Goal: Book appointment/travel/reservation

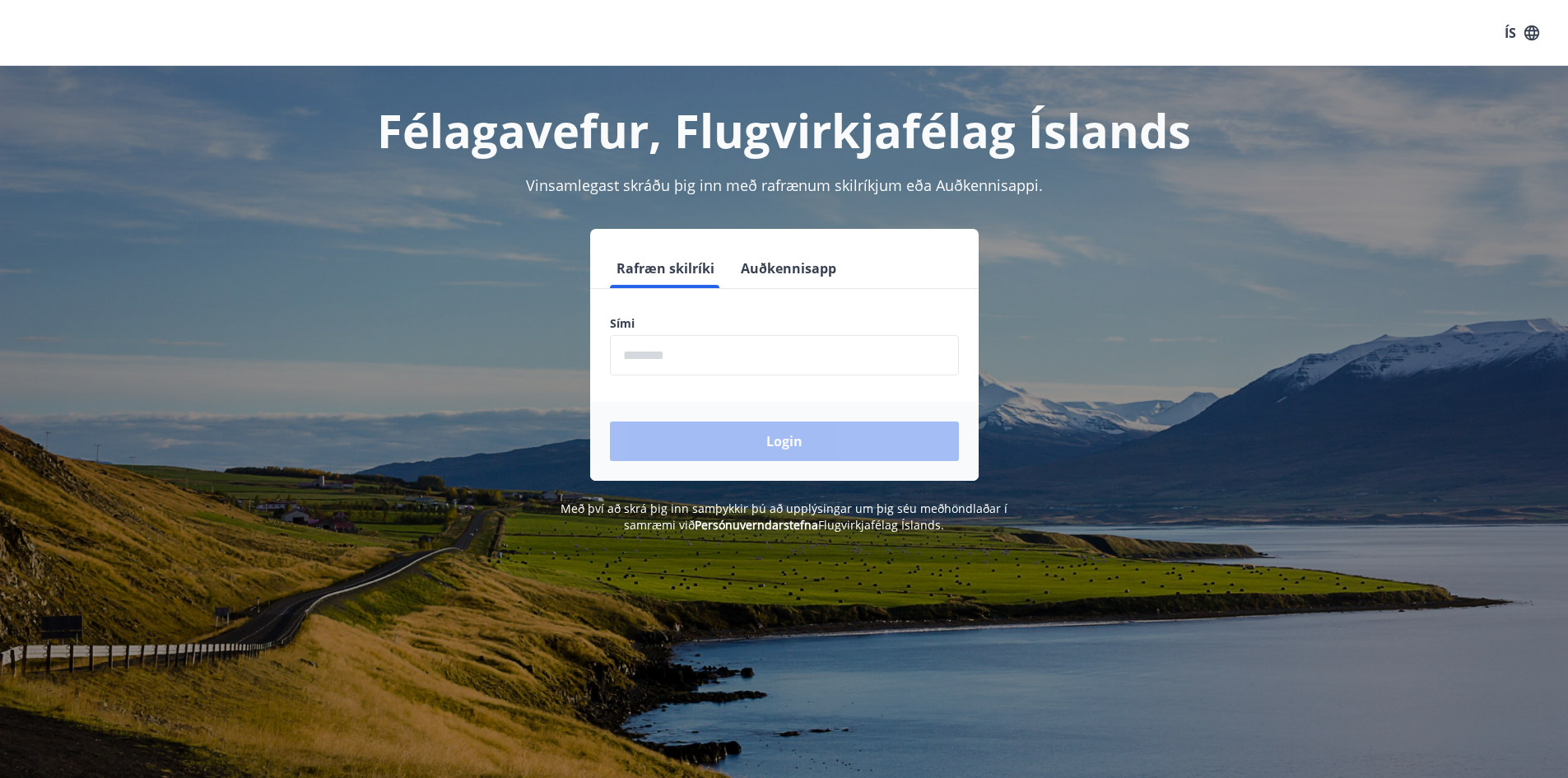
click at [681, 334] on div "Sími ​" at bounding box center [784, 345] width 349 height 60
click at [692, 352] on input "phone" at bounding box center [784, 355] width 349 height 40
type input "********"
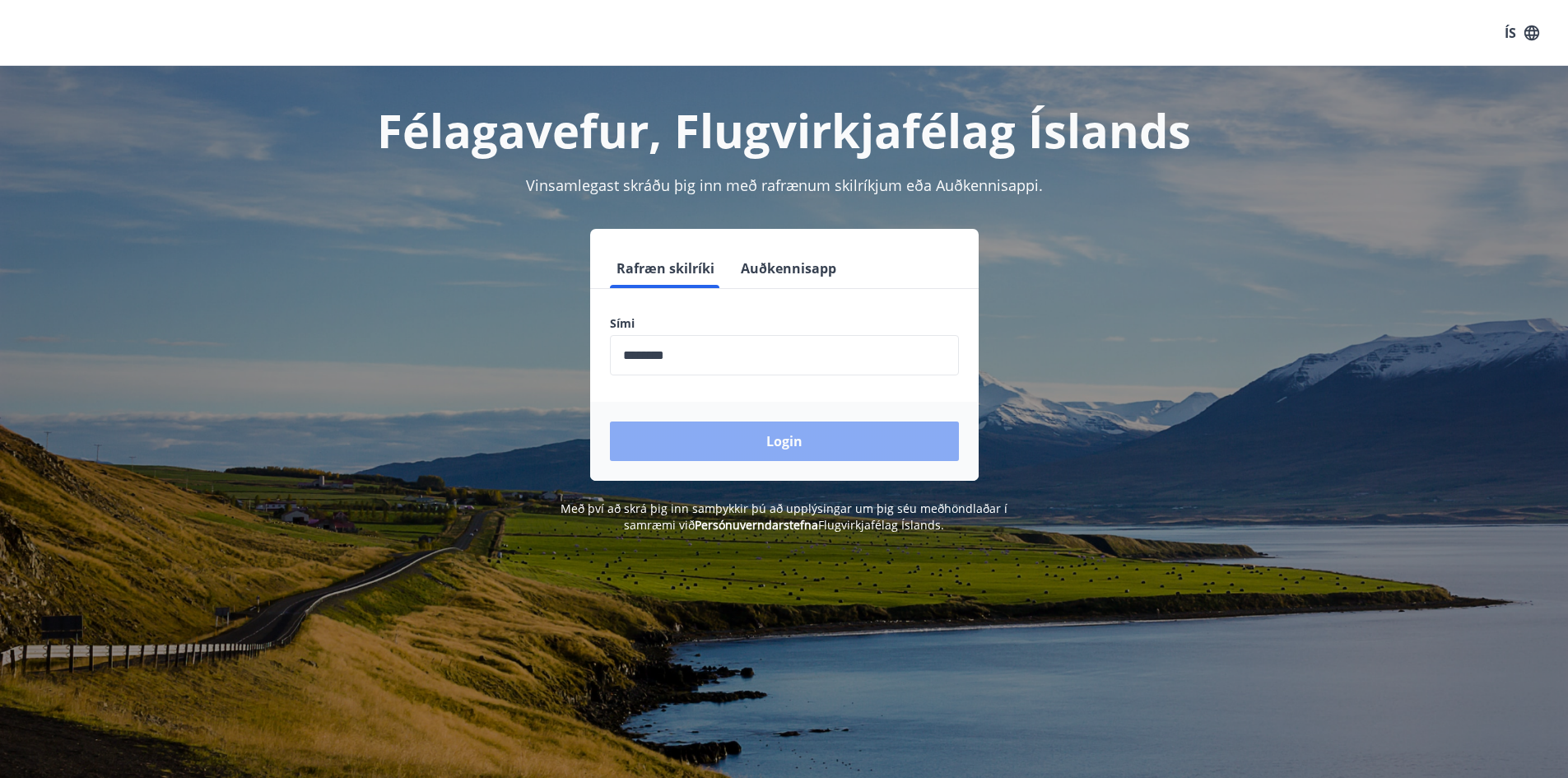
click at [754, 439] on button "Login" at bounding box center [784, 440] width 349 height 39
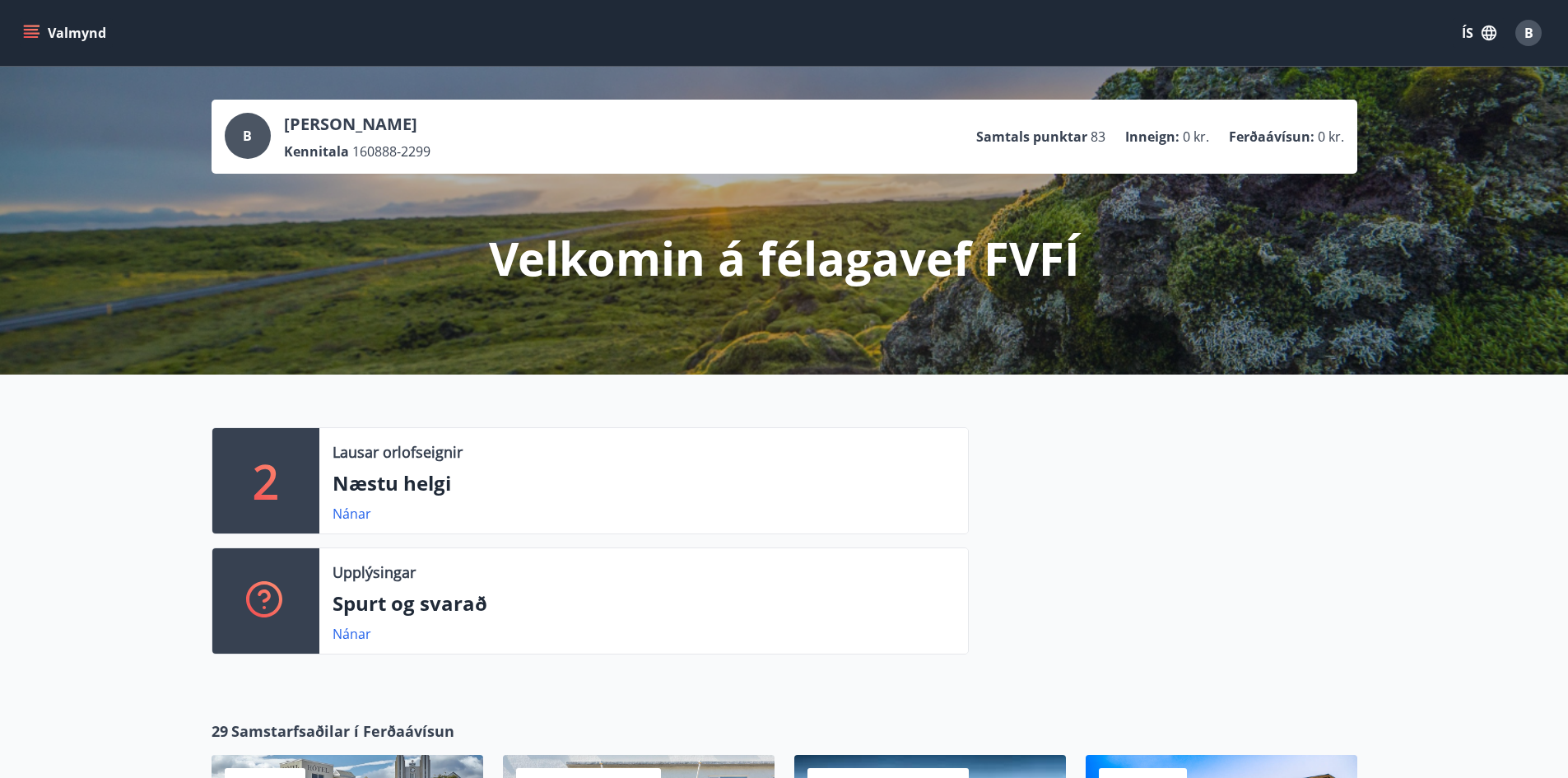
click at [34, 37] on icon "menu" at bounding box center [30, 37] width 15 height 2
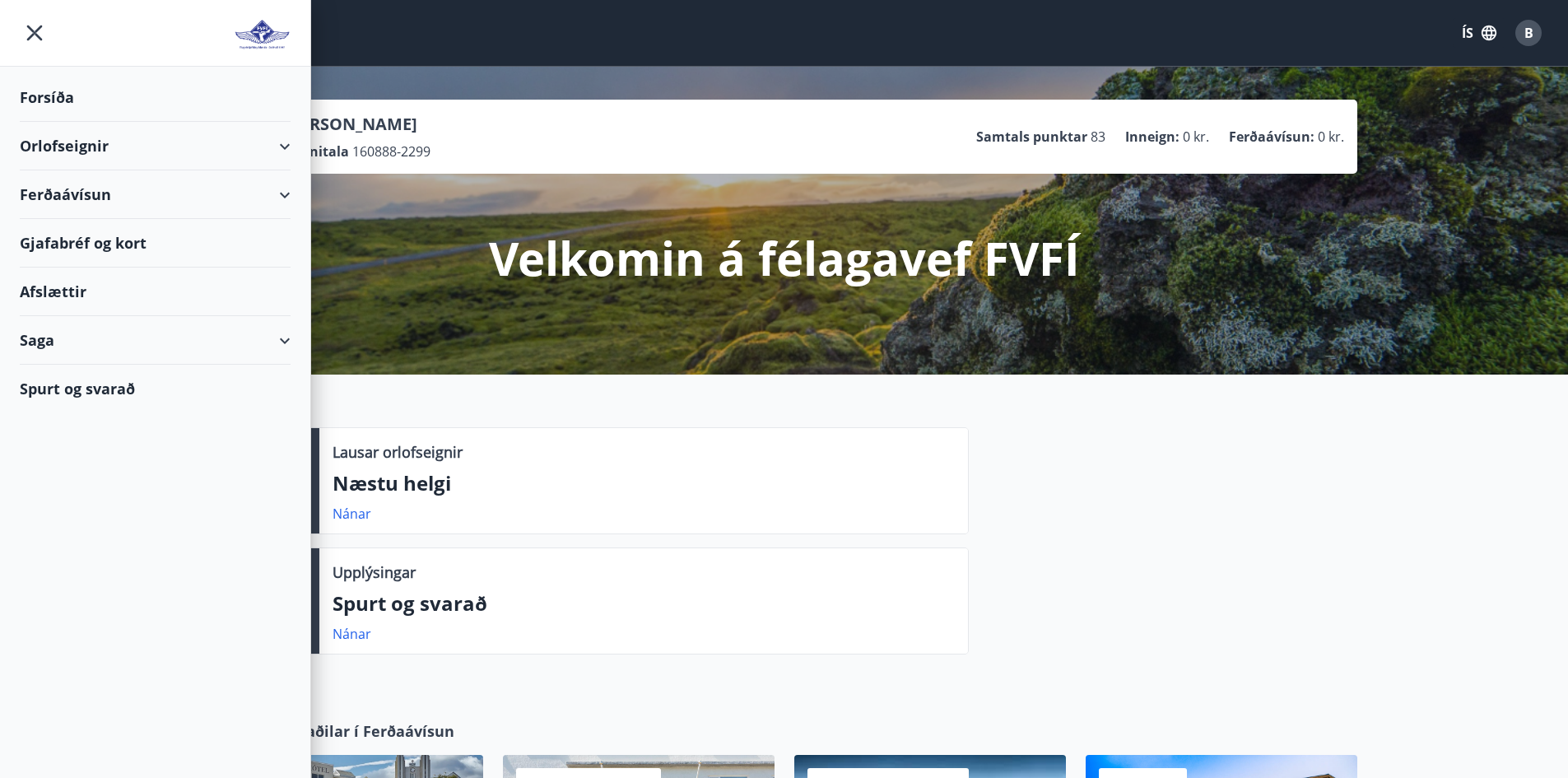
click at [115, 146] on div "Orlofseignir" at bounding box center [155, 146] width 271 height 49
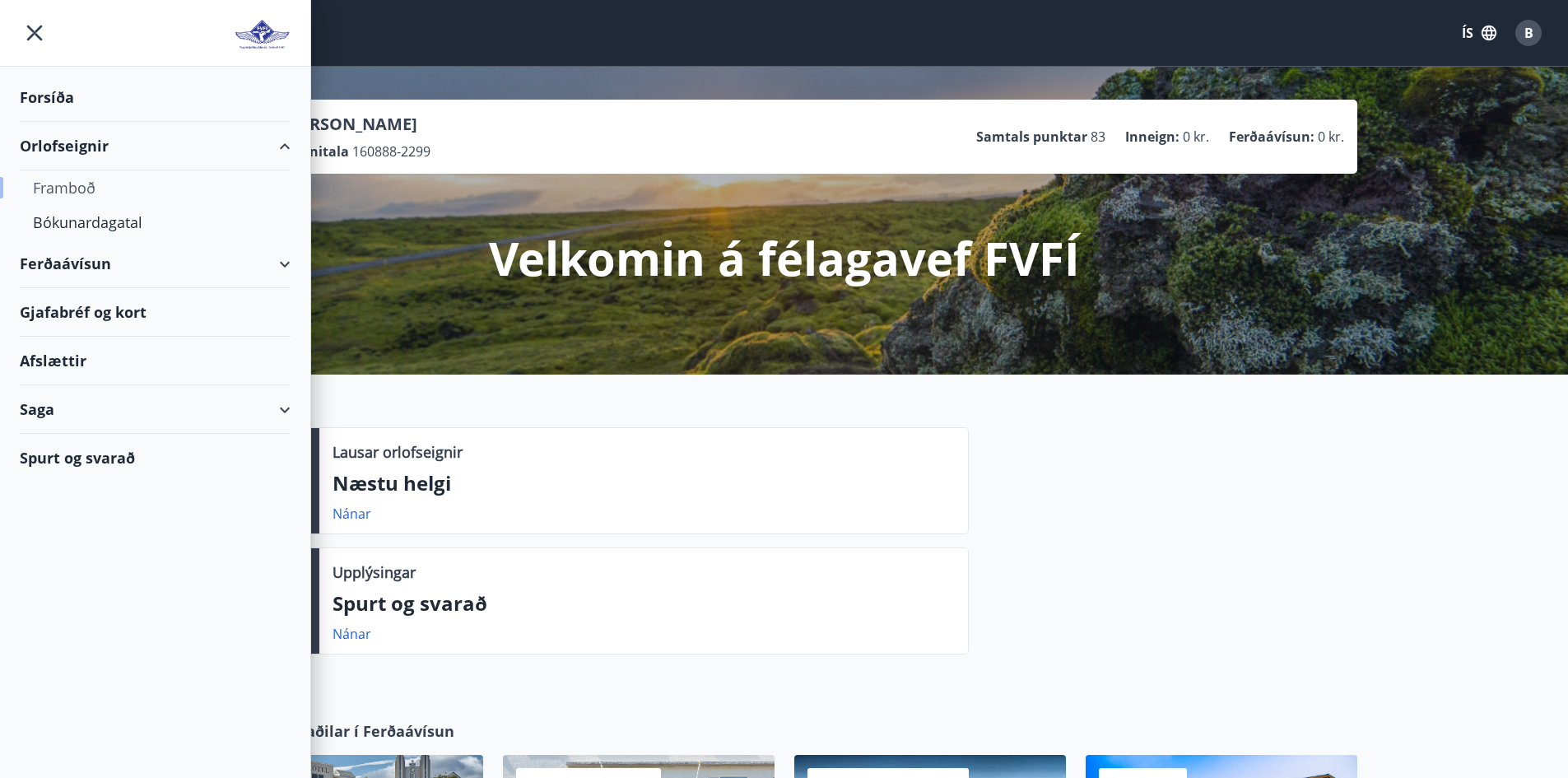
click at [55, 190] on div "Framboð" at bounding box center [155, 188] width 245 height 35
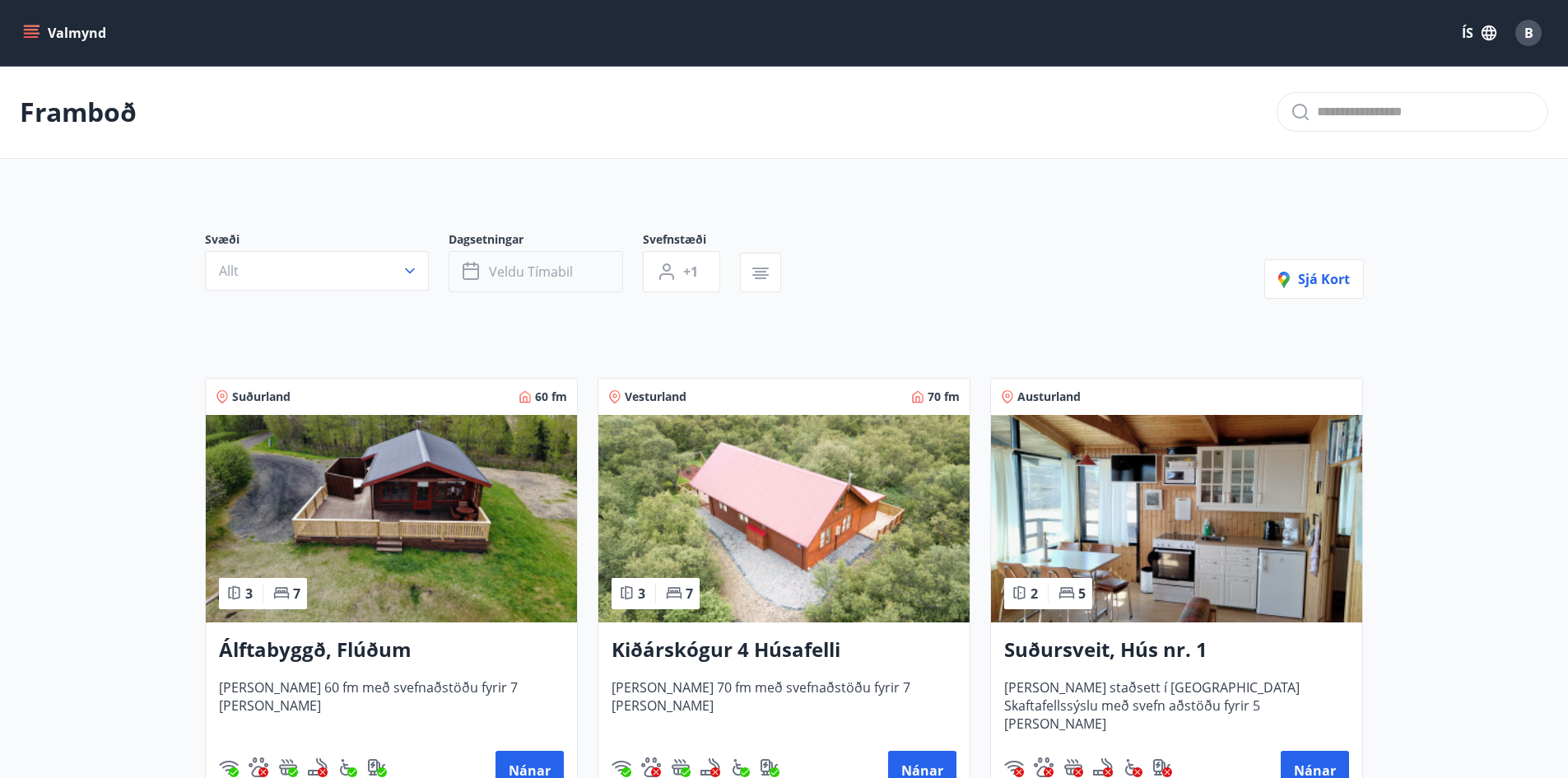
click at [511, 259] on button "Veldu tímabil" at bounding box center [536, 272] width 175 height 41
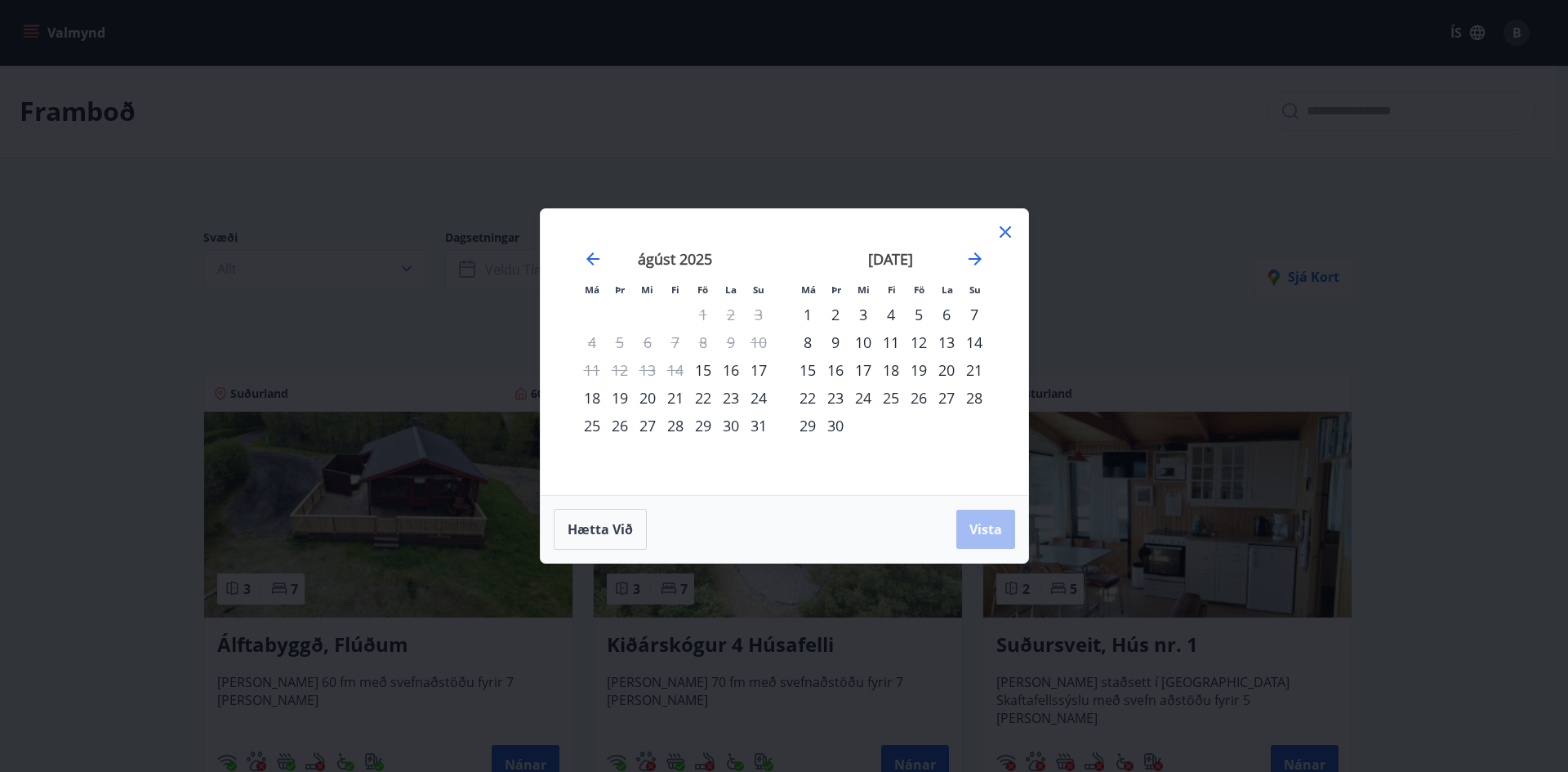
click at [924, 372] on div "19" at bounding box center [919, 370] width 28 height 28
click at [805, 399] on div "22" at bounding box center [808, 398] width 28 height 28
click at [1002, 509] on button "Vista" at bounding box center [986, 528] width 59 height 39
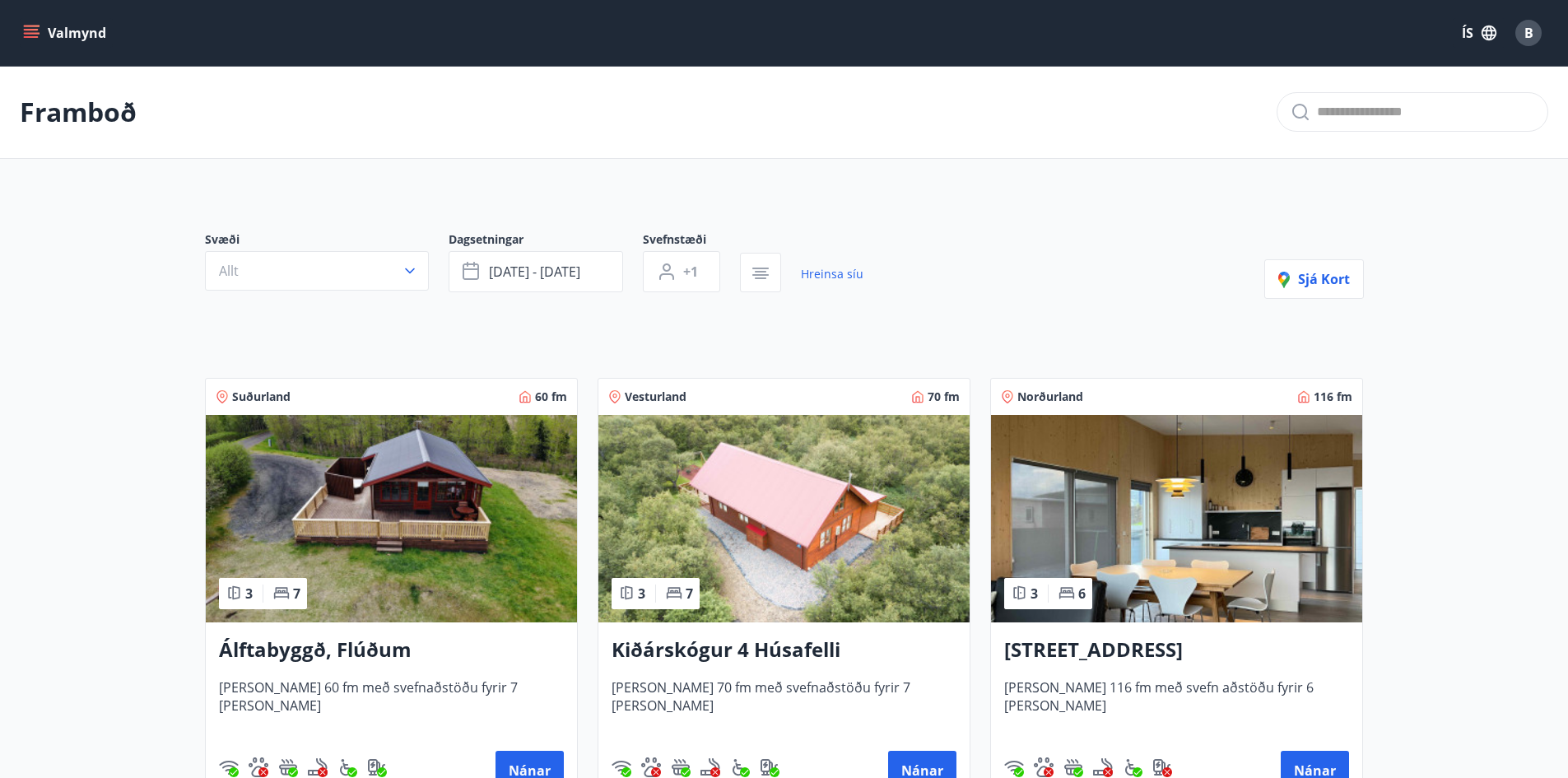
click at [23, 43] on button "Valmynd" at bounding box center [66, 33] width 93 height 30
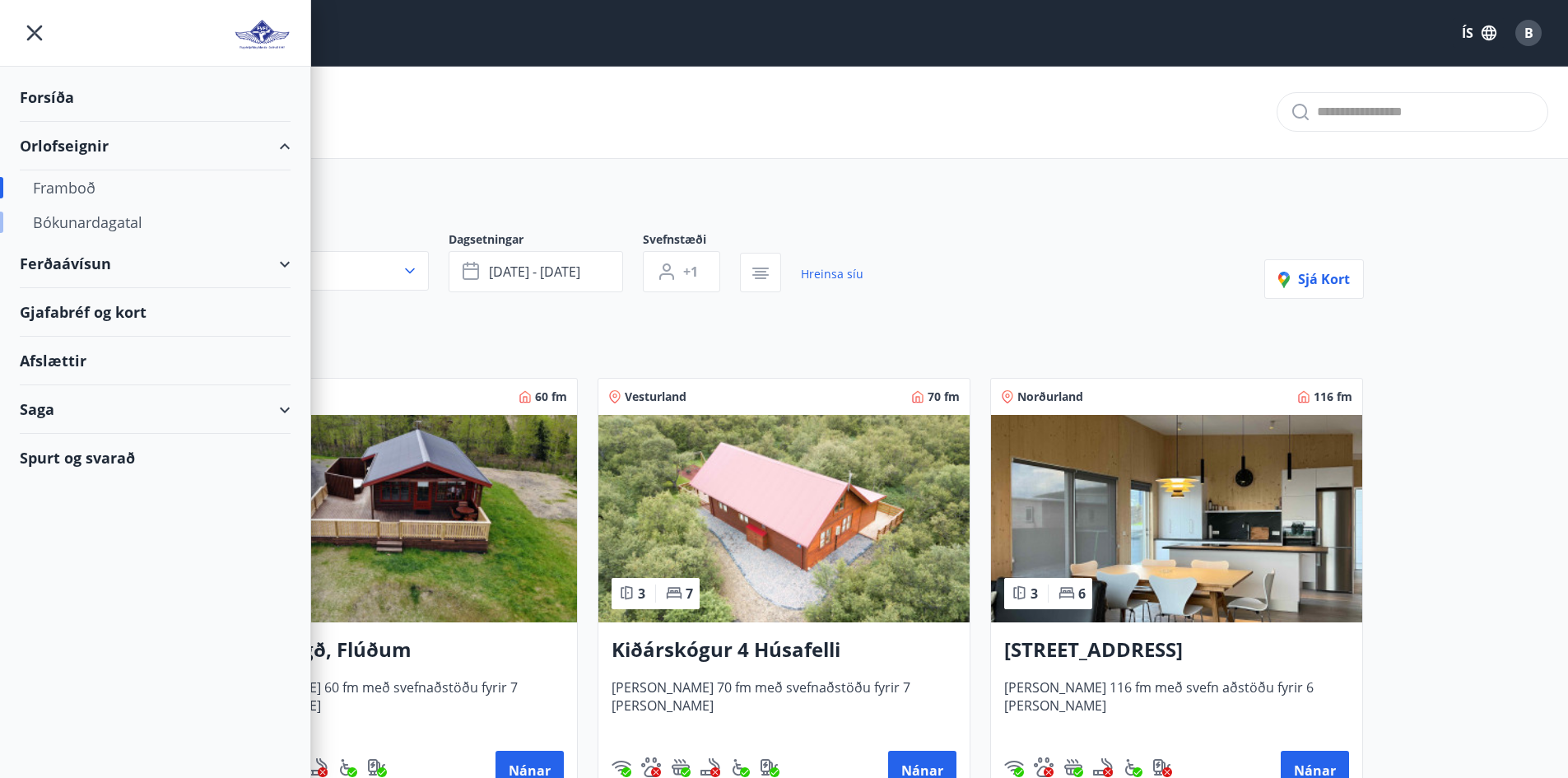
click at [90, 218] on div "Bókunardagatal" at bounding box center [155, 223] width 245 height 35
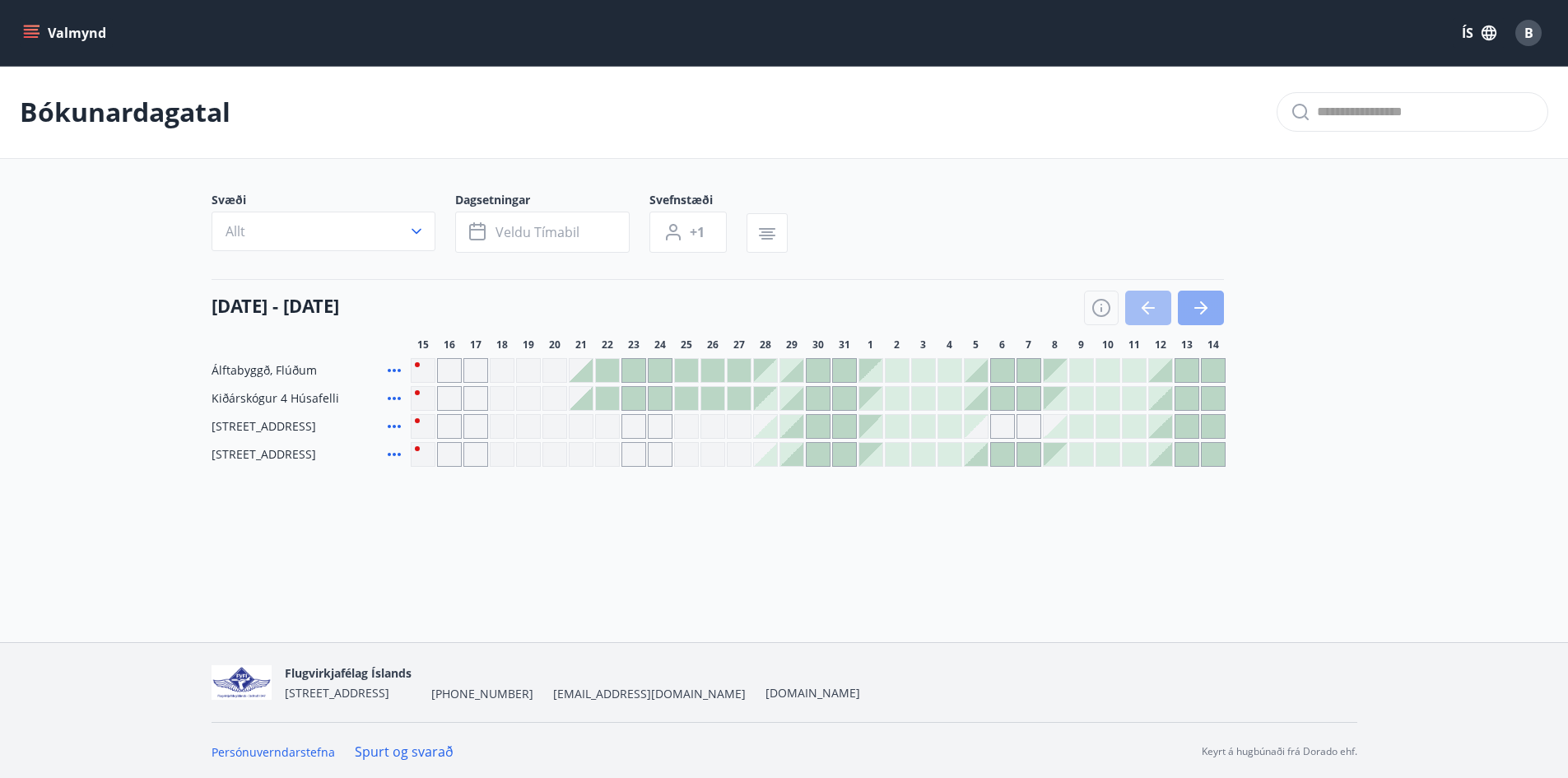
click at [1195, 306] on icon "button" at bounding box center [1201, 307] width 20 height 20
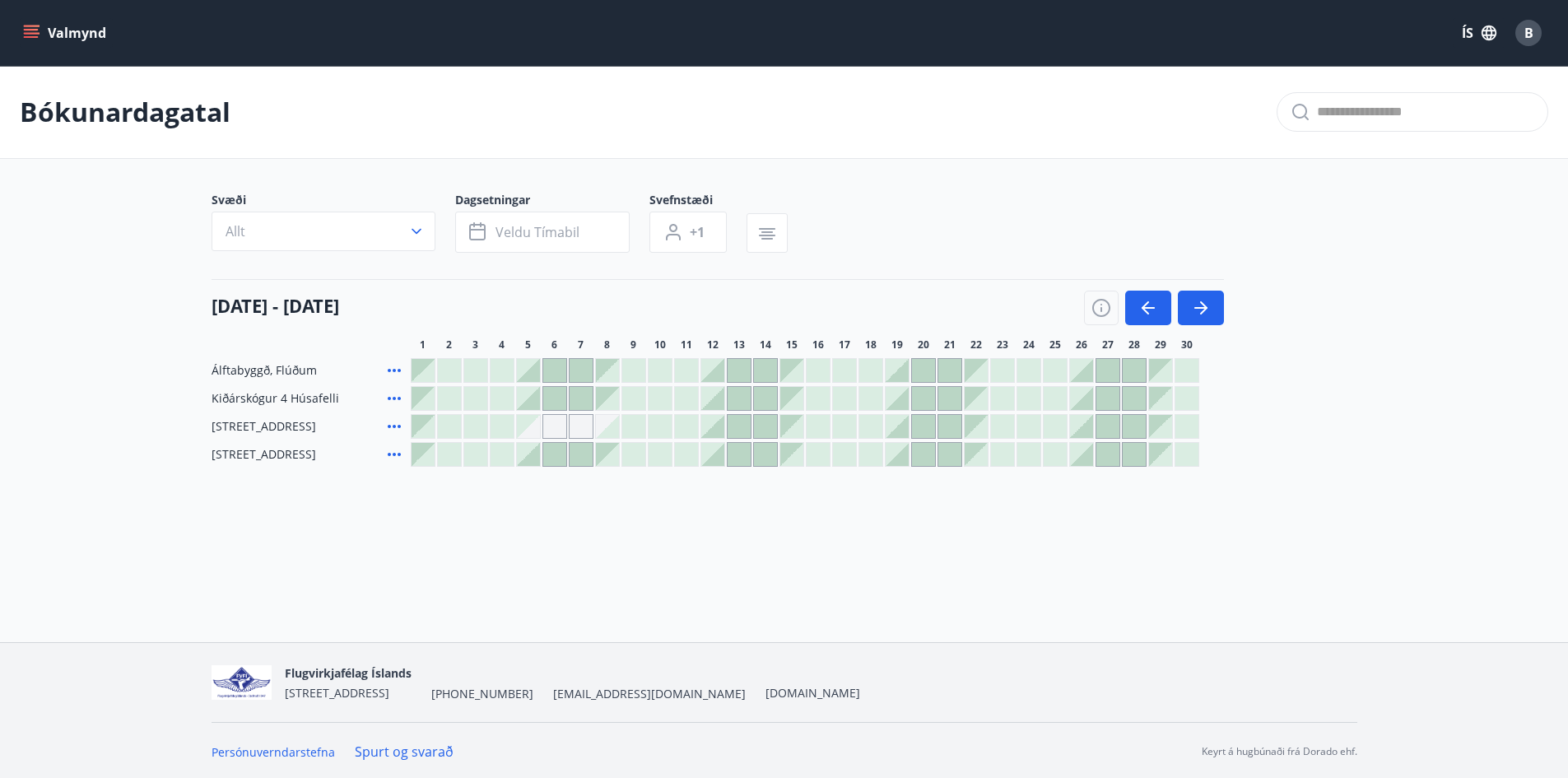
click at [900, 396] on div at bounding box center [897, 399] width 23 height 23
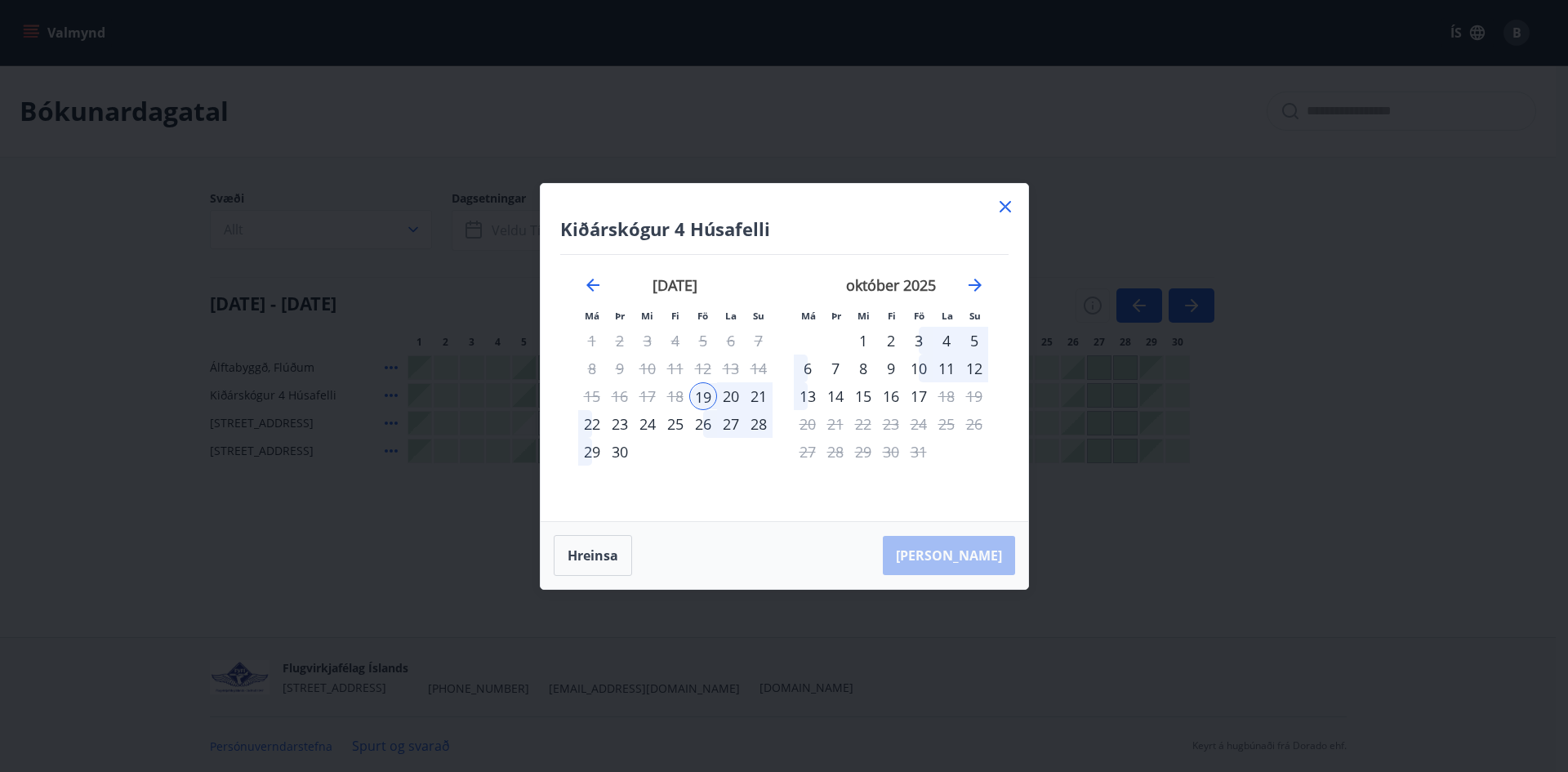
click at [760, 398] on div "21" at bounding box center [759, 396] width 28 height 28
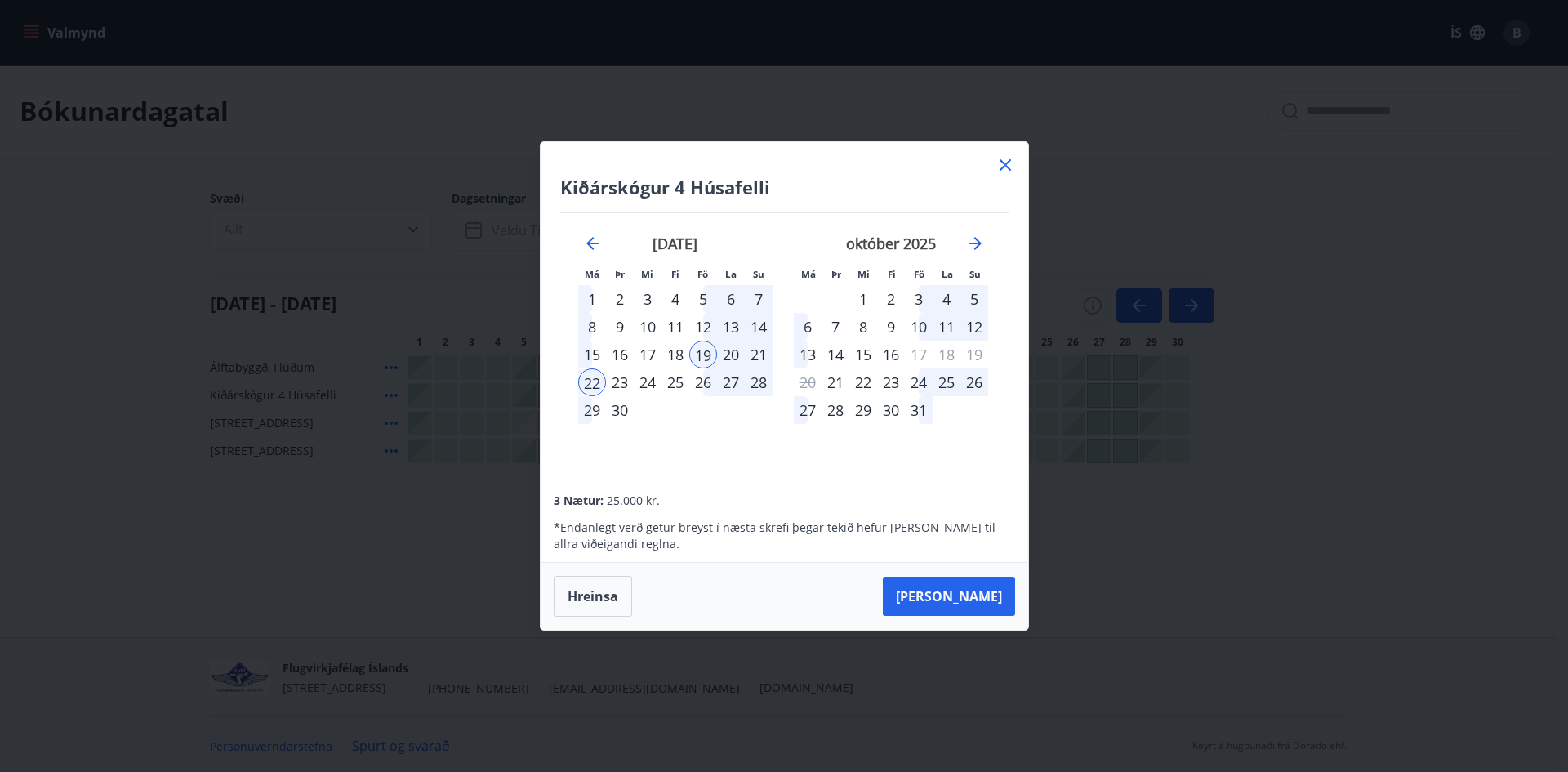
click at [758, 357] on div "21" at bounding box center [759, 355] width 28 height 28
click at [597, 383] on div "22" at bounding box center [592, 383] width 28 height 28
click at [692, 355] on div "19" at bounding box center [703, 355] width 28 height 28
click at [758, 359] on div "21" at bounding box center [759, 355] width 28 height 28
click at [760, 358] on div "21" at bounding box center [759, 355] width 28 height 28
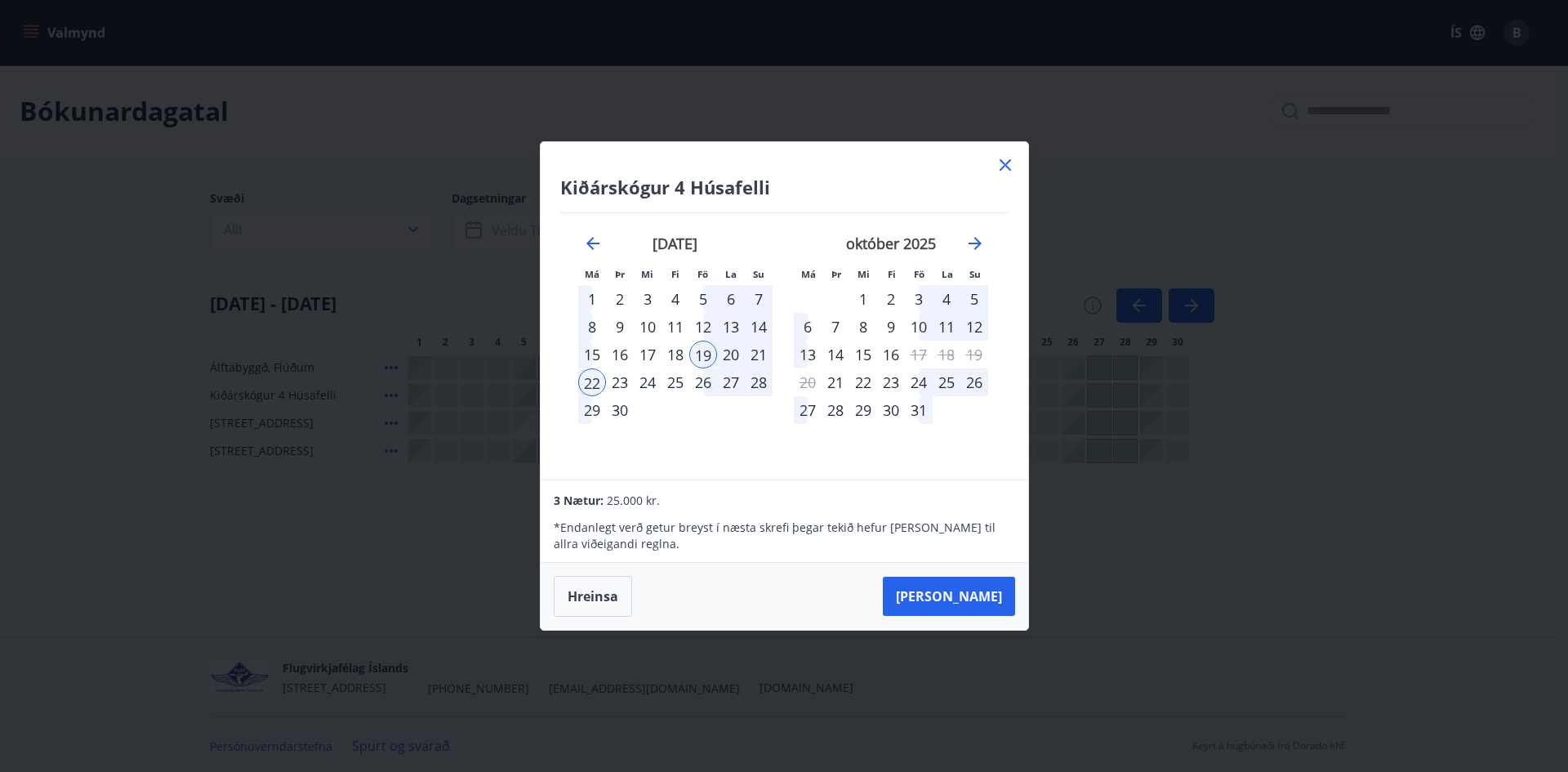
click at [1000, 160] on icon at bounding box center [1005, 164] width 11 height 11
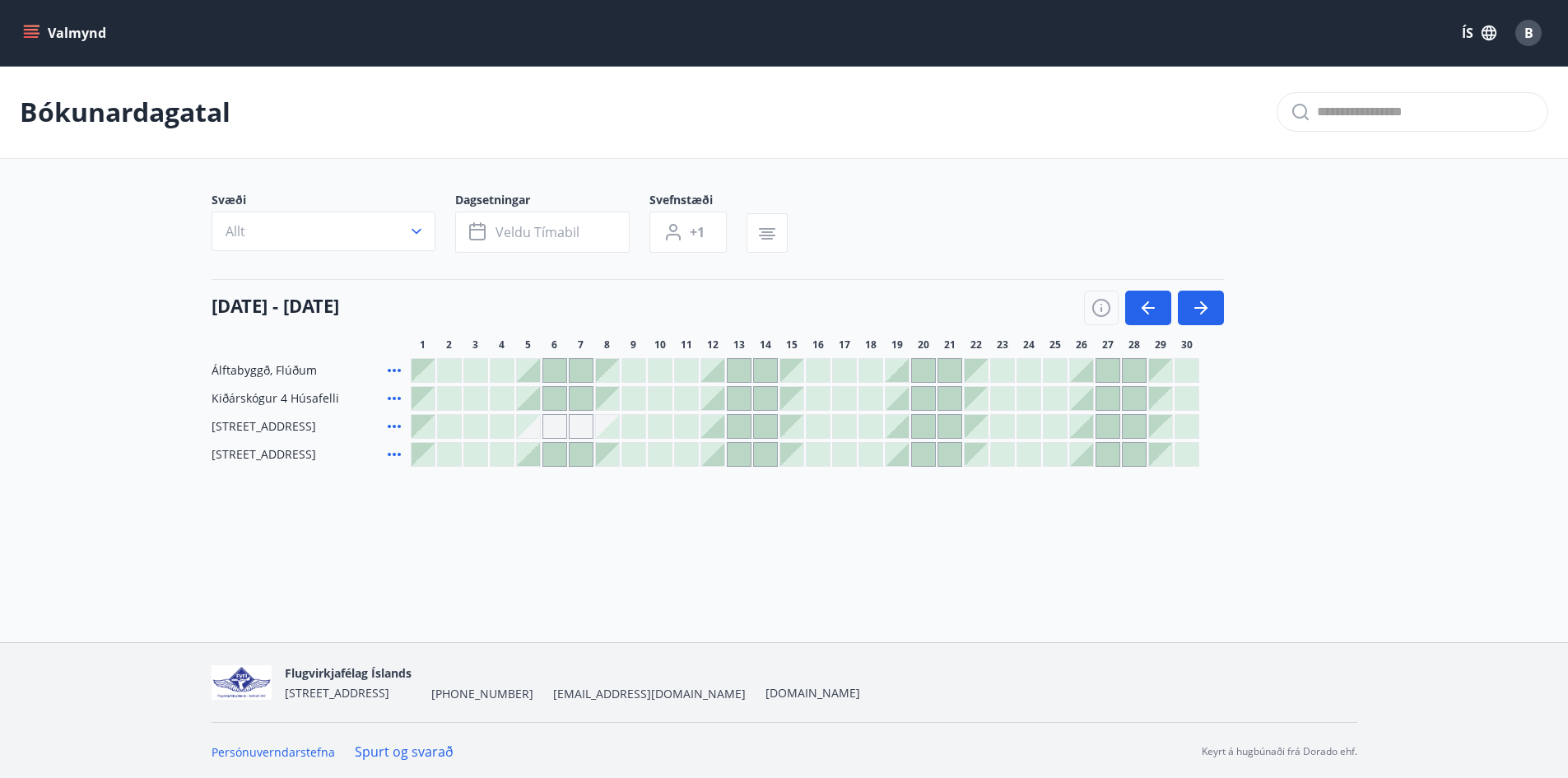
click at [898, 400] on div at bounding box center [897, 399] width 23 height 23
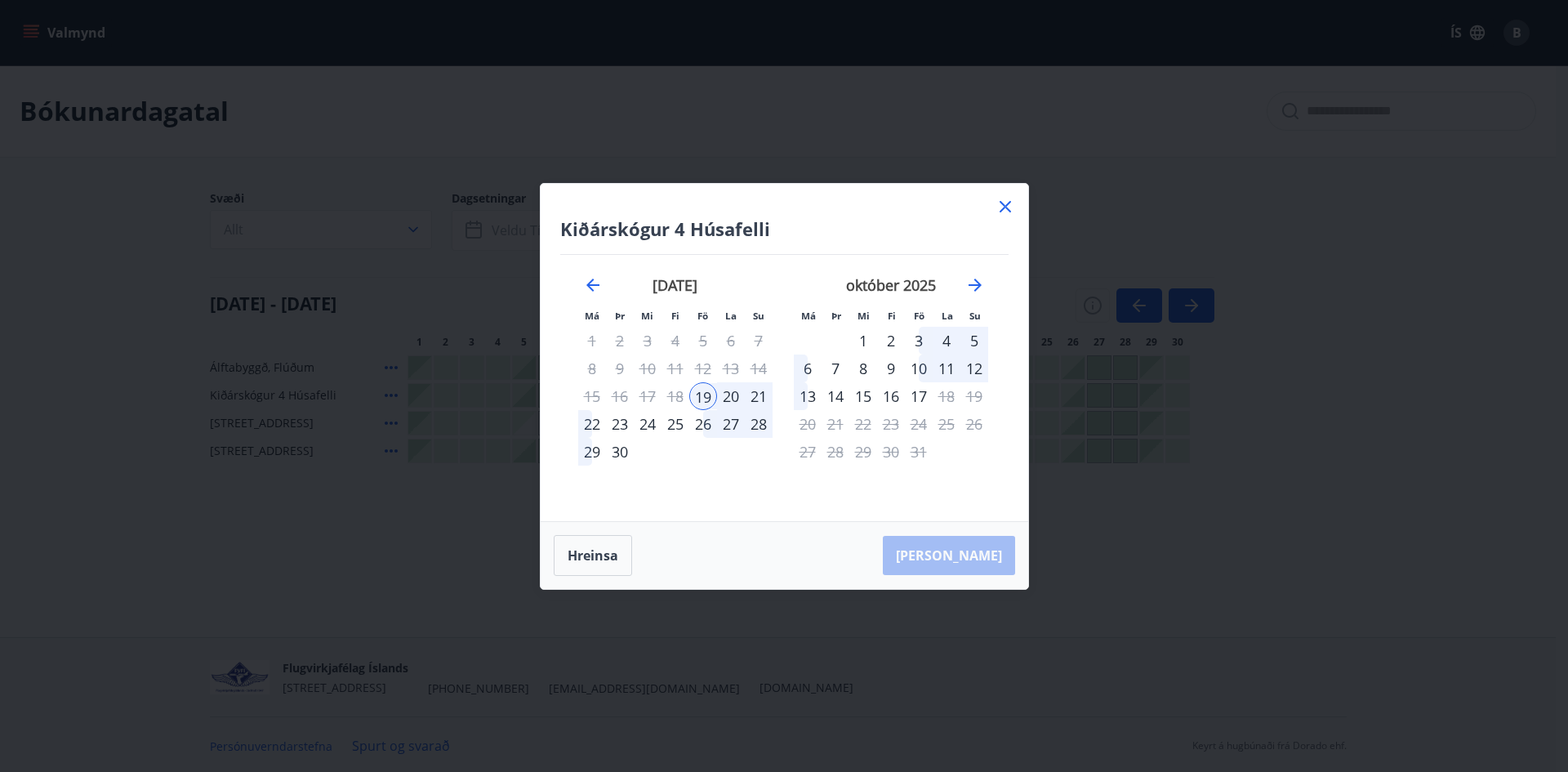
click at [758, 395] on div "21" at bounding box center [759, 396] width 28 height 28
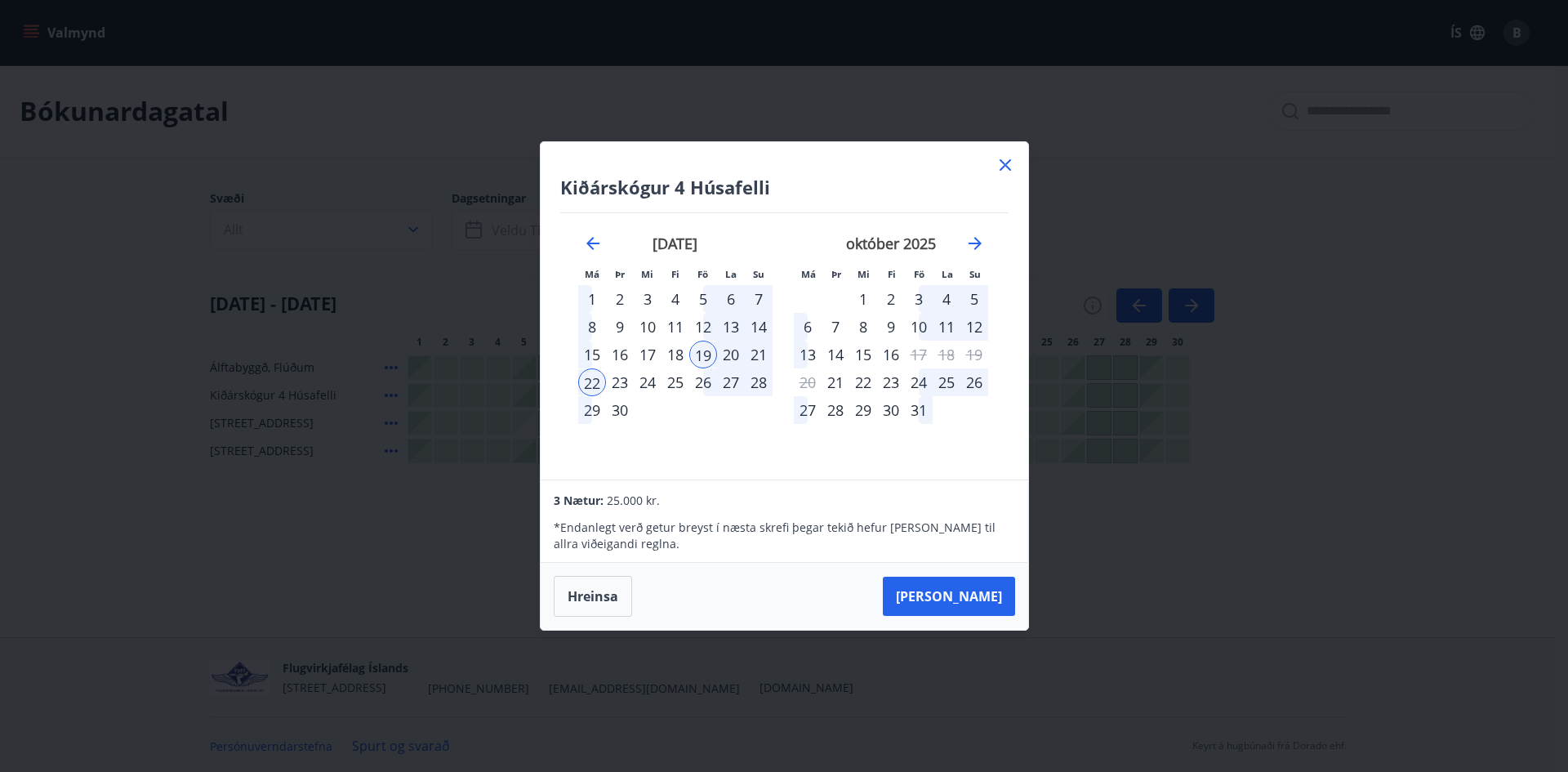
click at [1015, 162] on div "Kiðárskógur 4 Húsafelli Má Þr Mi Fi Fö La Su Má Þr Mi Fi Fö La Su ágúst 2025 1 …" at bounding box center [784, 311] width 488 height 338
click at [1004, 162] on icon at bounding box center [1005, 165] width 20 height 20
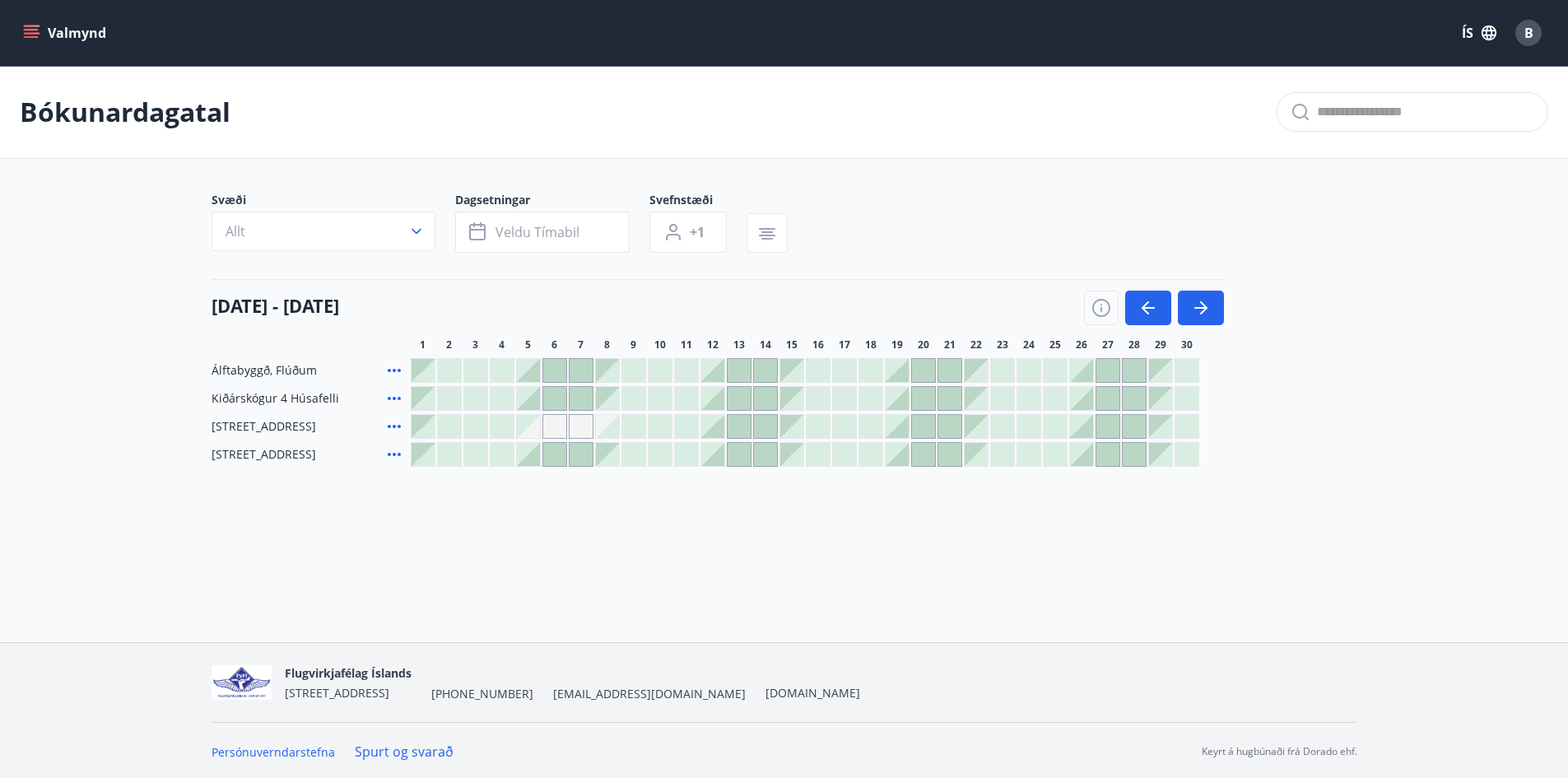
click at [714, 398] on div at bounding box center [713, 399] width 23 height 23
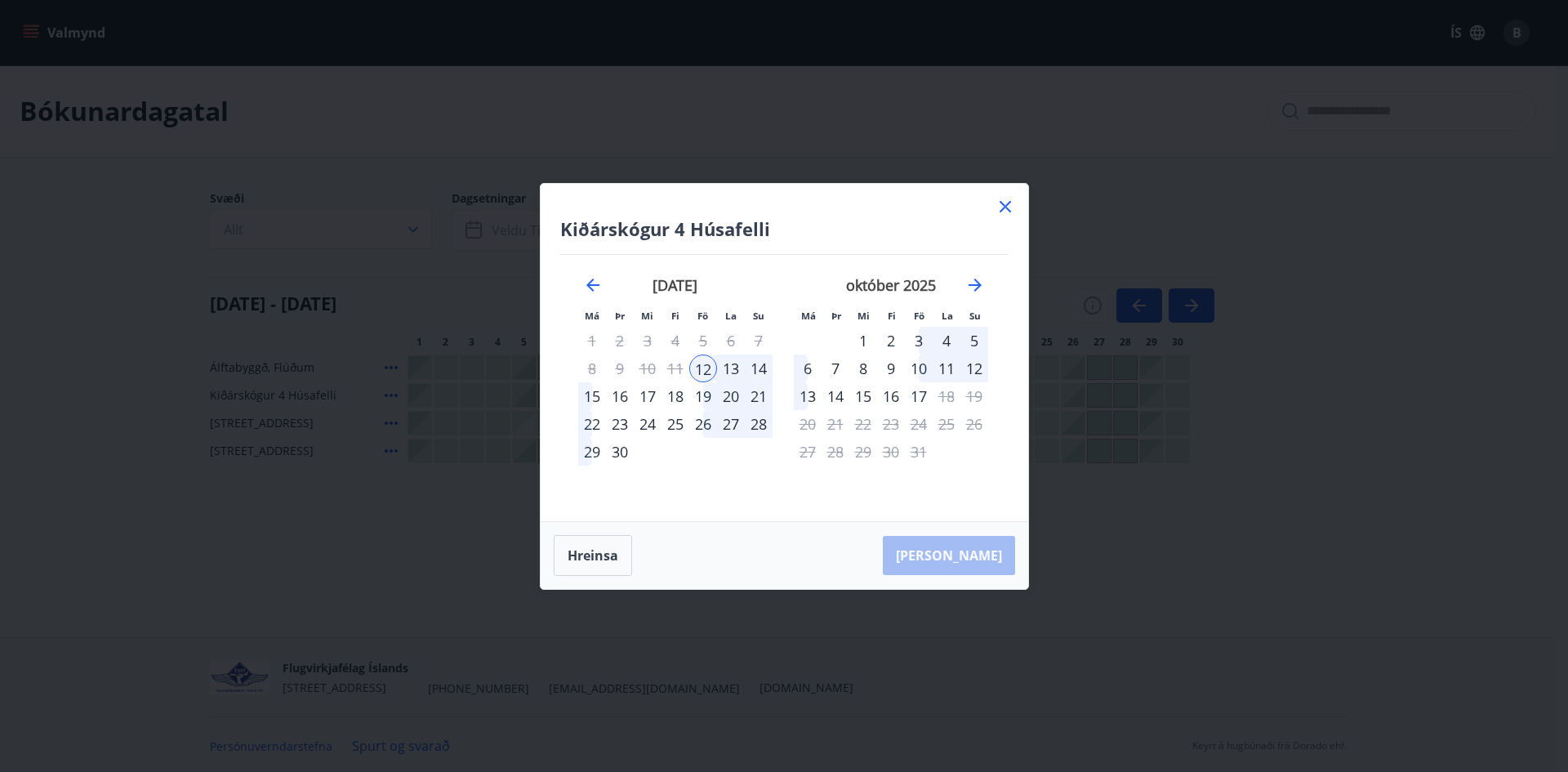
click at [1007, 205] on icon at bounding box center [1005, 206] width 11 height 11
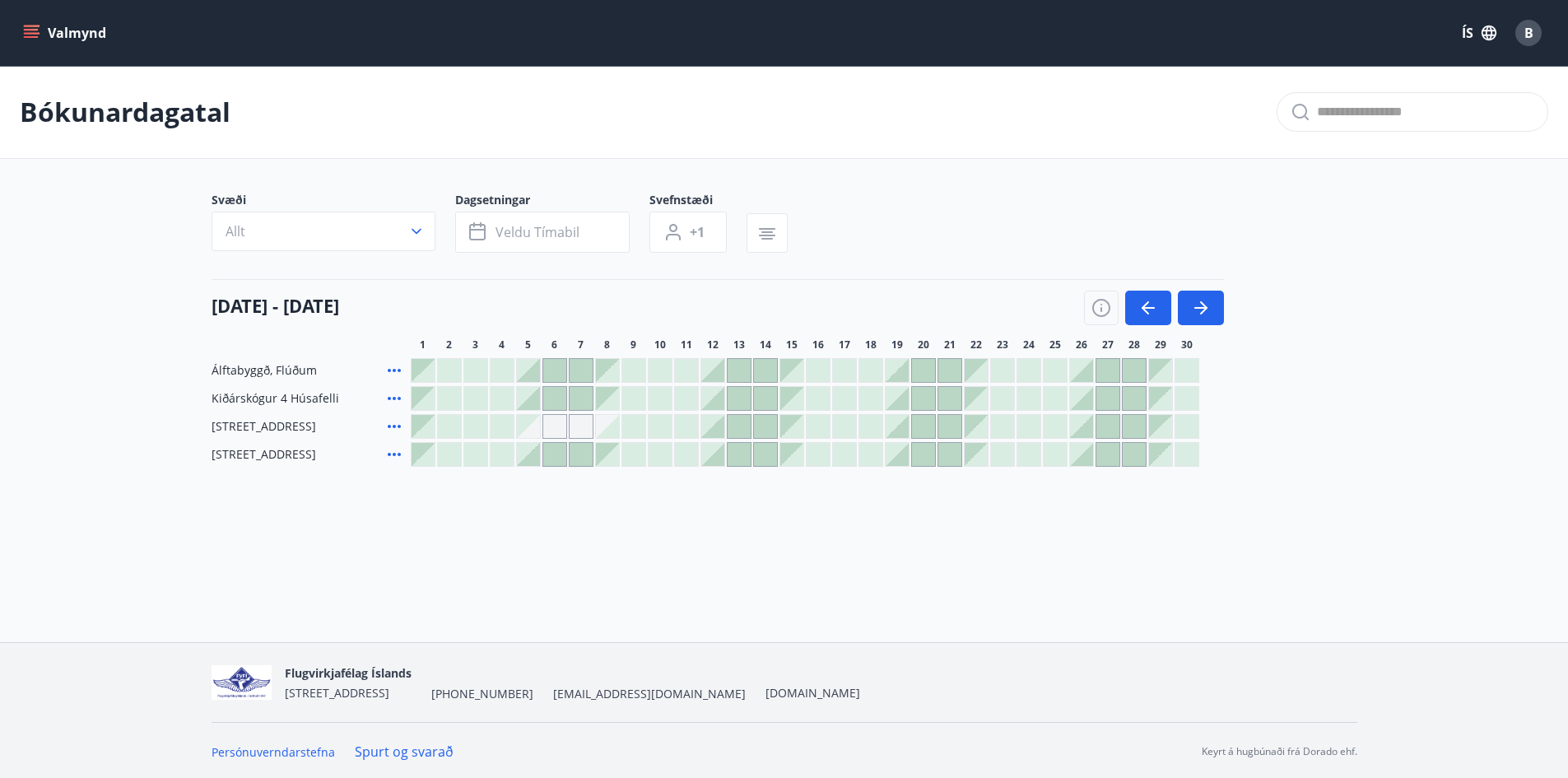
click at [902, 395] on div at bounding box center [897, 399] width 23 height 23
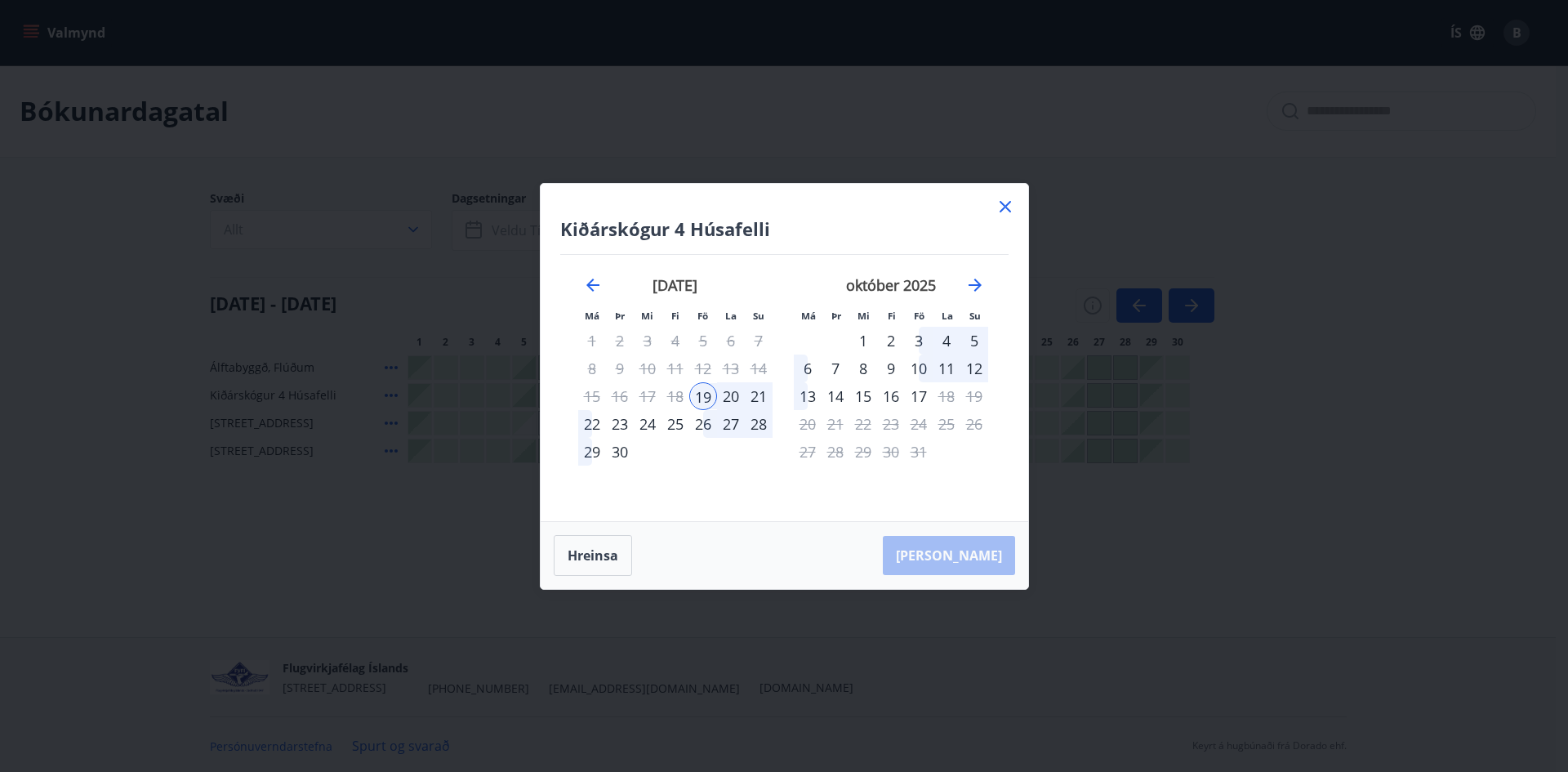
click at [729, 395] on div "20" at bounding box center [731, 396] width 28 height 28
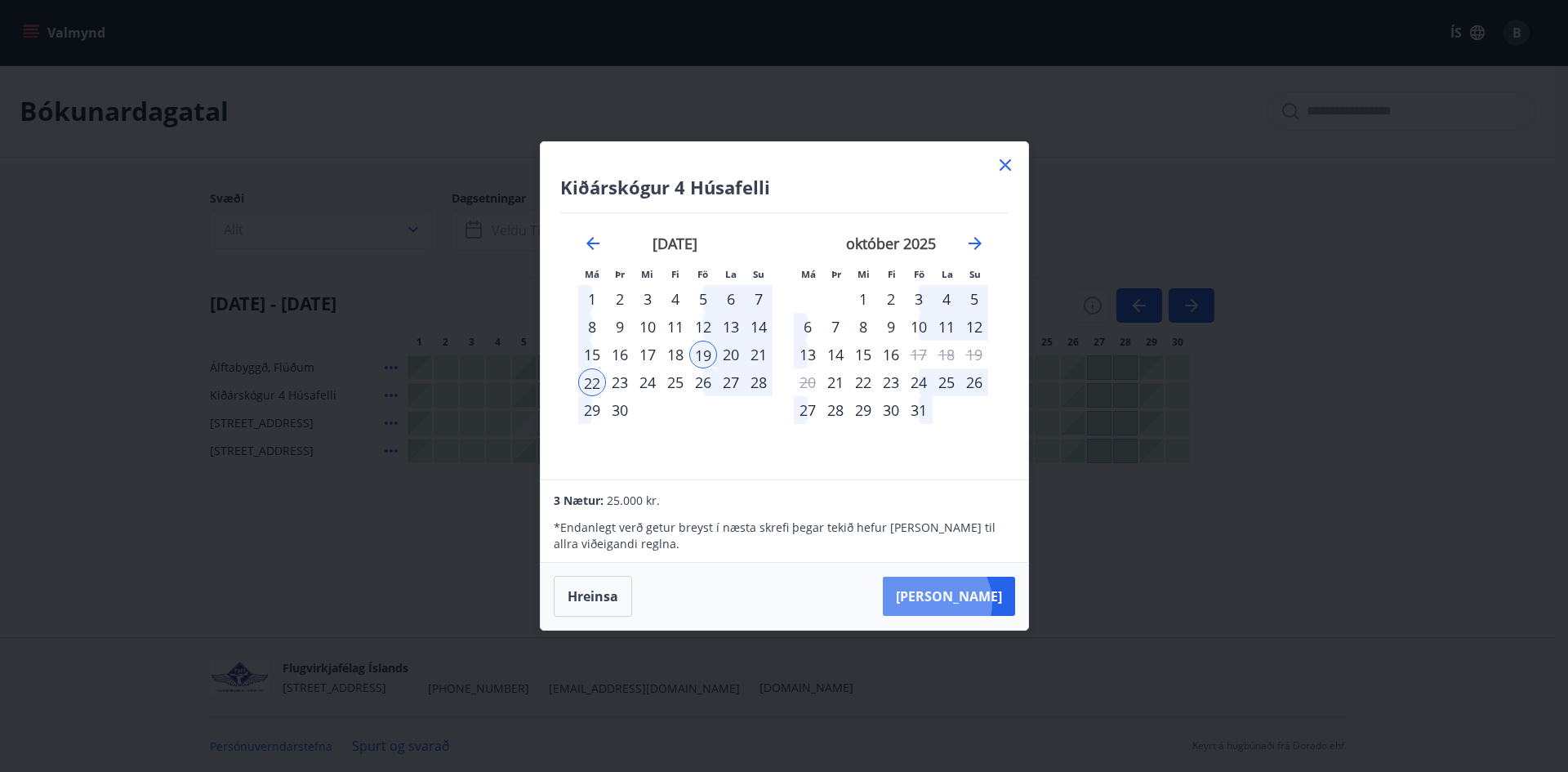
click at [987, 601] on button "Taka Frá" at bounding box center [949, 596] width 132 height 39
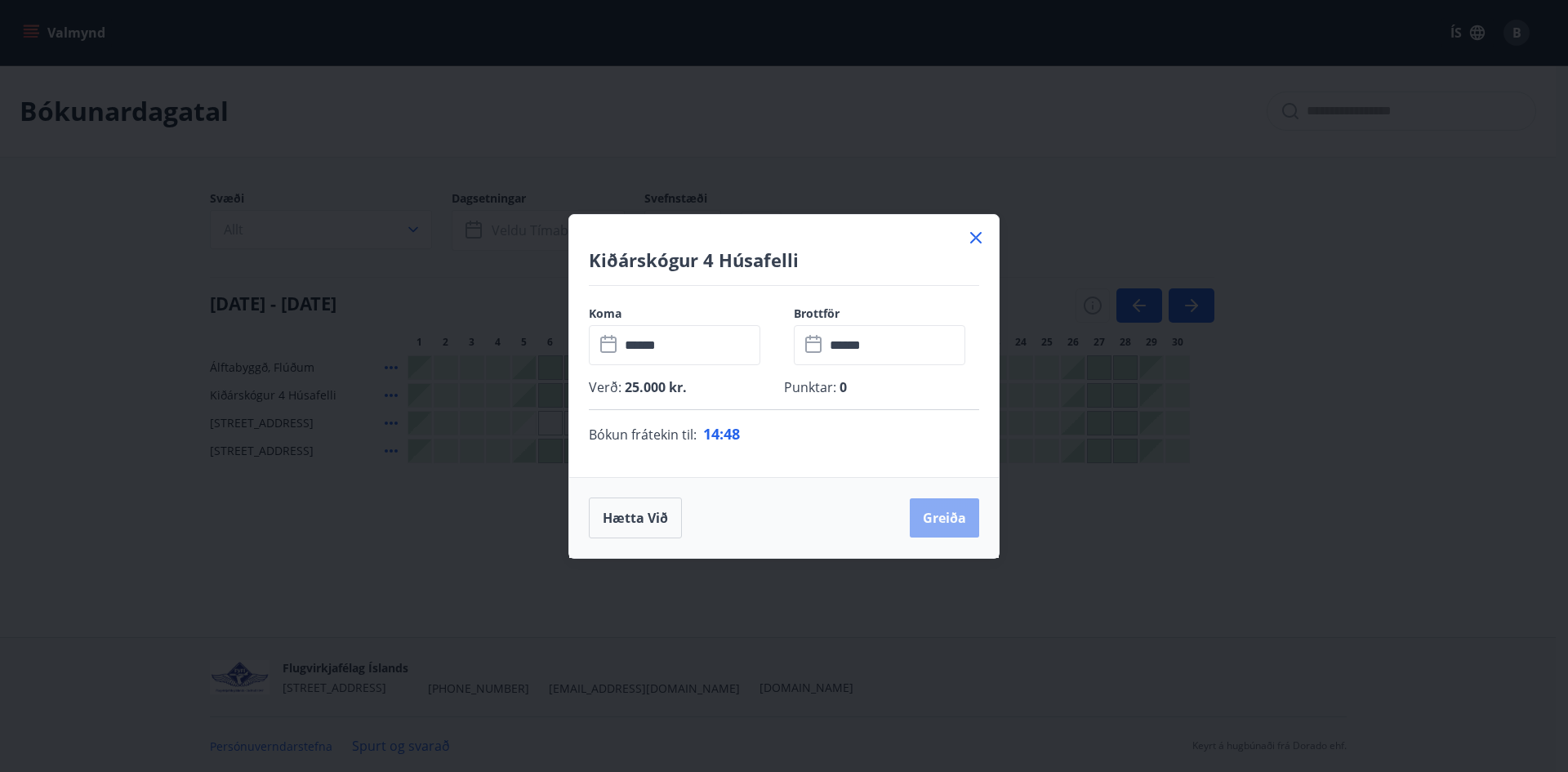
click at [949, 523] on button "Greiða" at bounding box center [945, 517] width 69 height 39
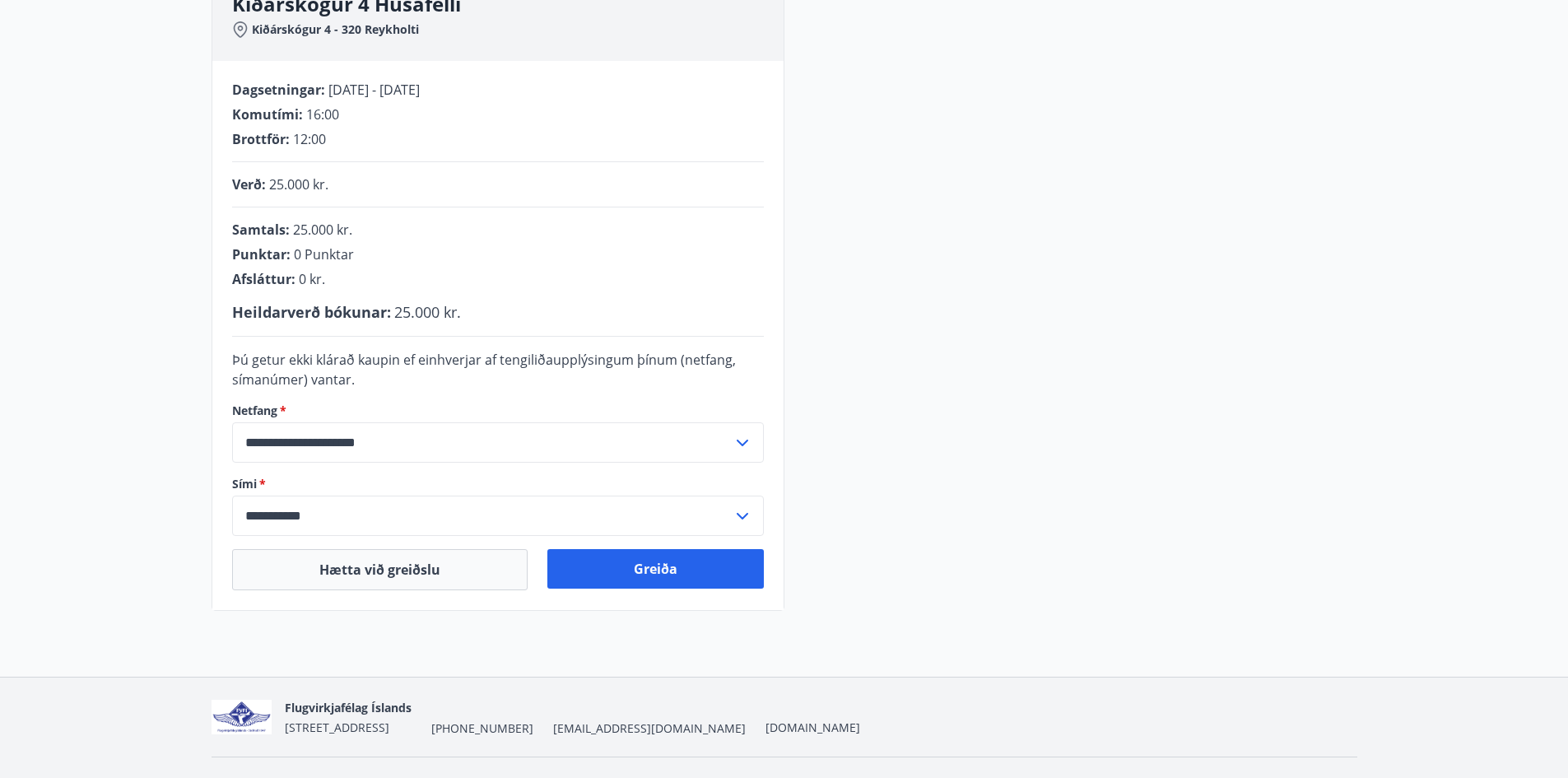
scroll to position [312, 0]
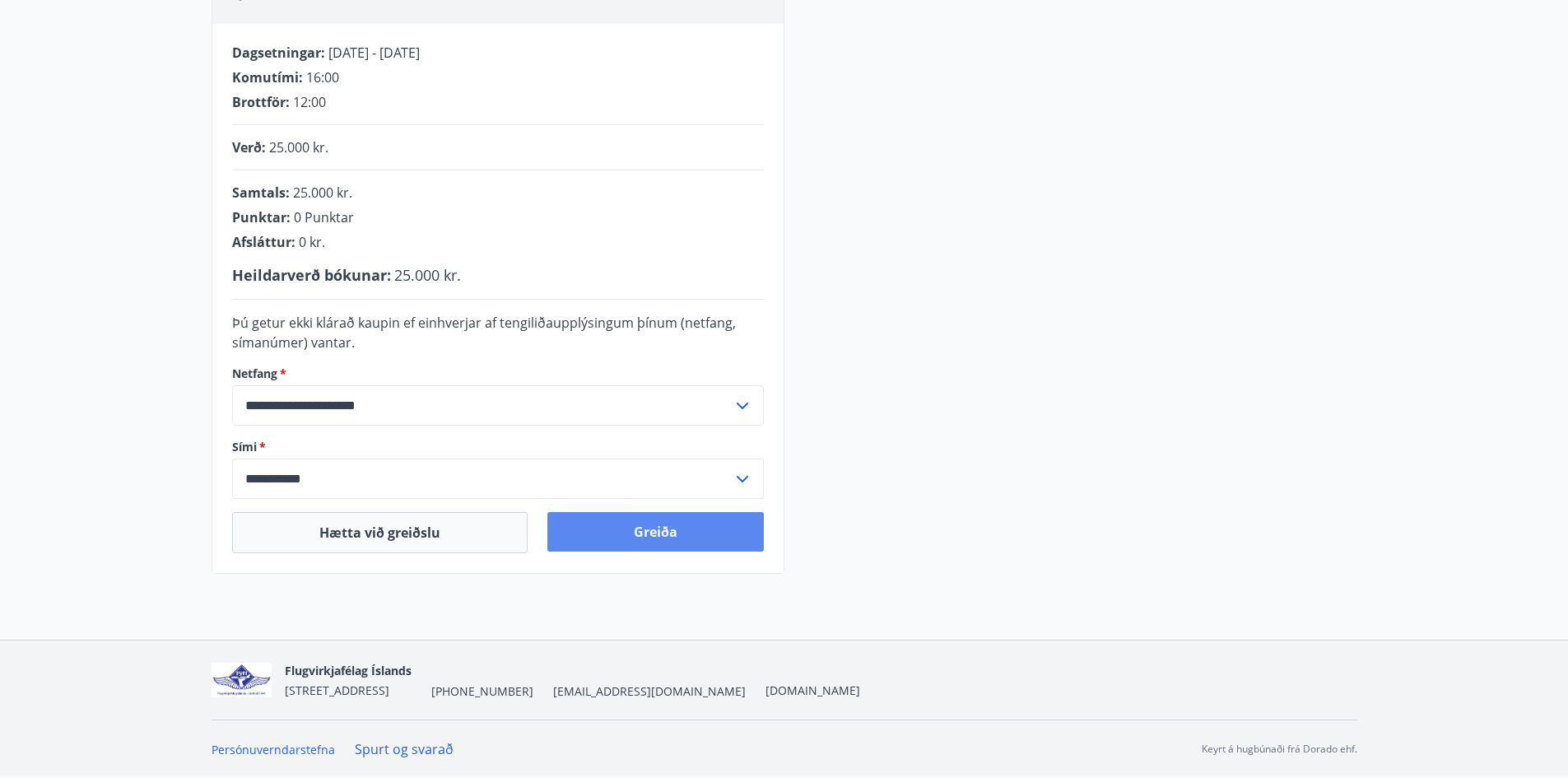
click at [620, 528] on button "Greiða" at bounding box center [655, 531] width 217 height 39
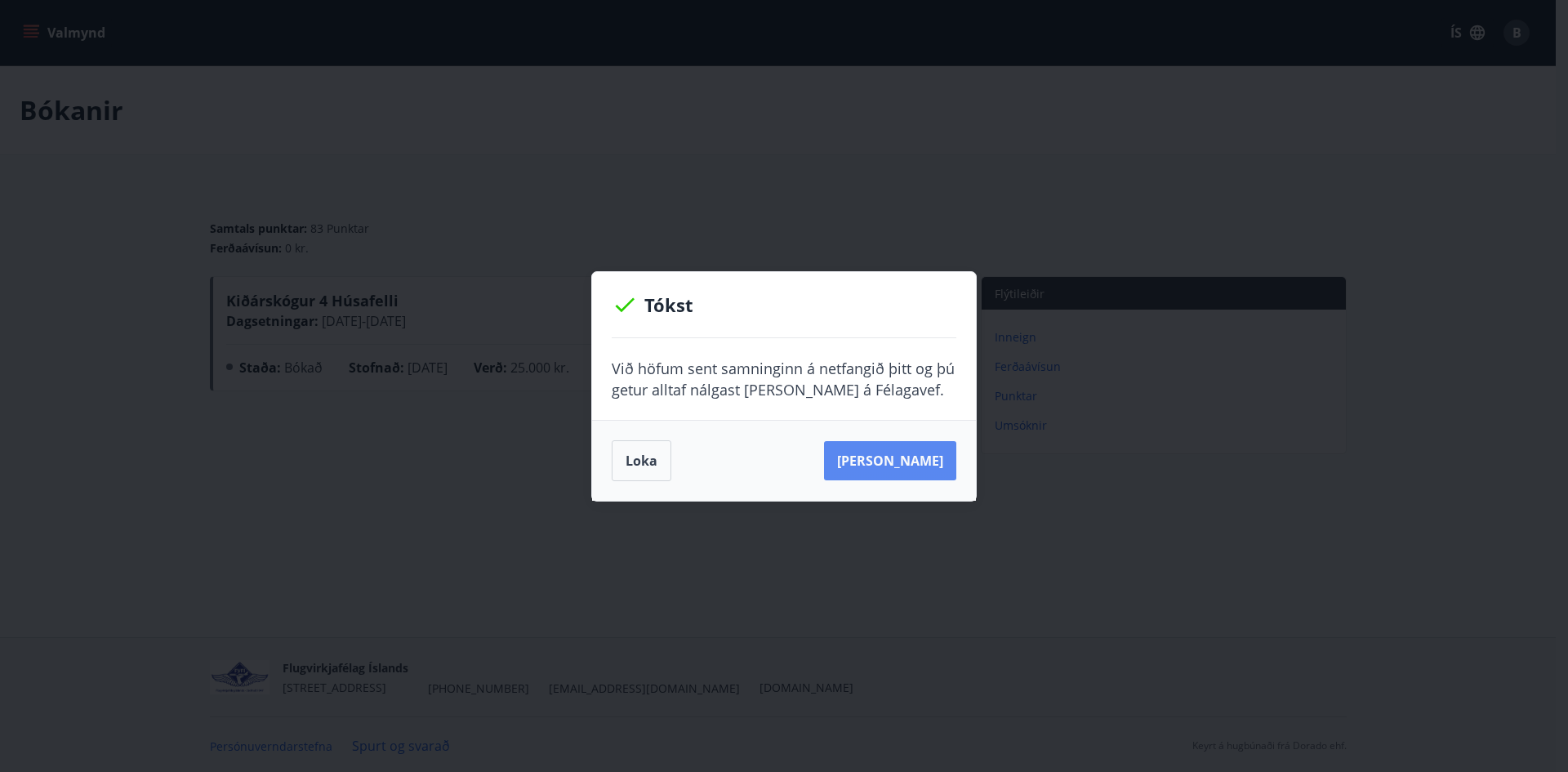
click at [907, 468] on button "Sjá samning" at bounding box center [890, 460] width 132 height 39
